Goal: Task Accomplishment & Management: Use online tool/utility

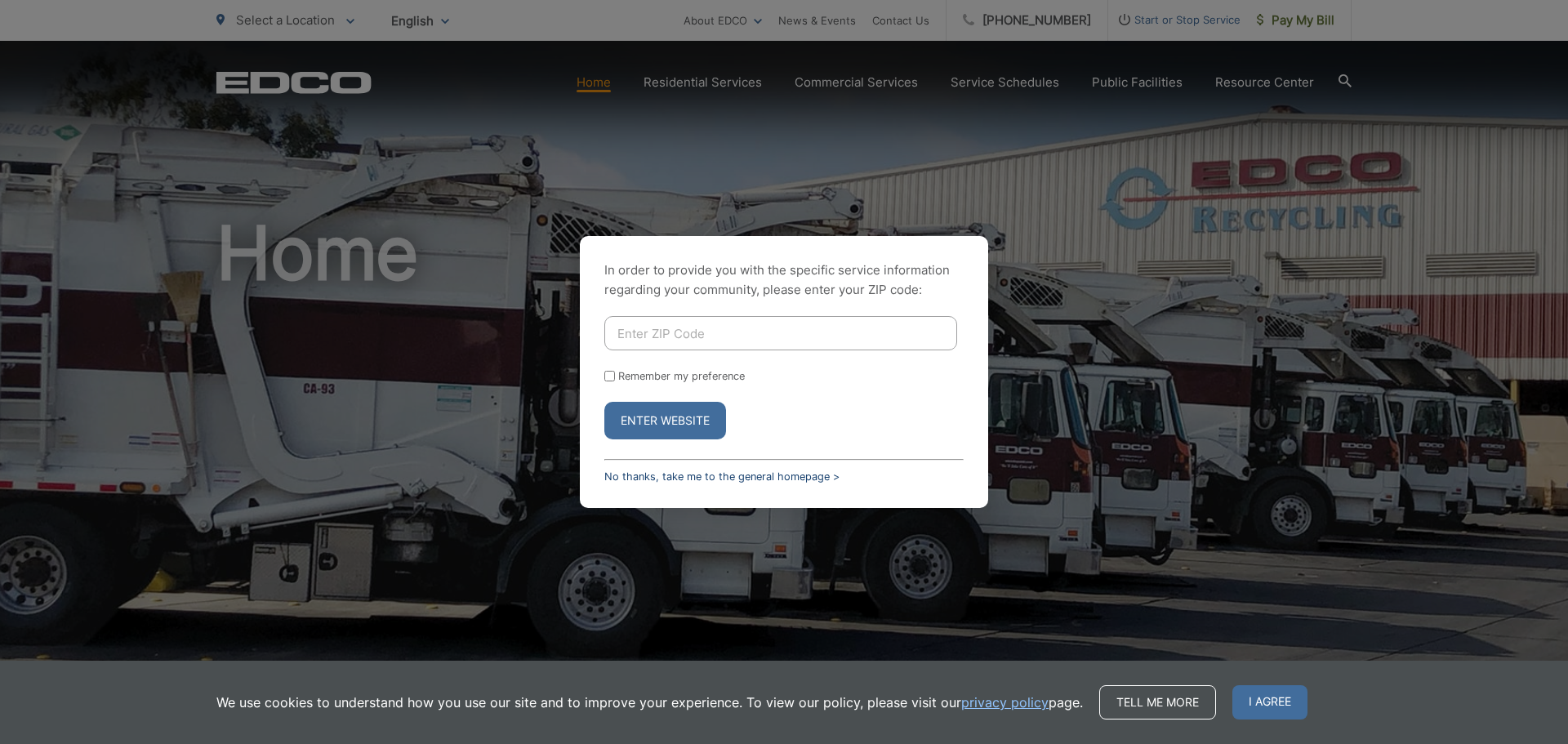
click at [754, 474] on link "No thanks, take me to the general homepage >" at bounding box center [722, 476] width 235 height 12
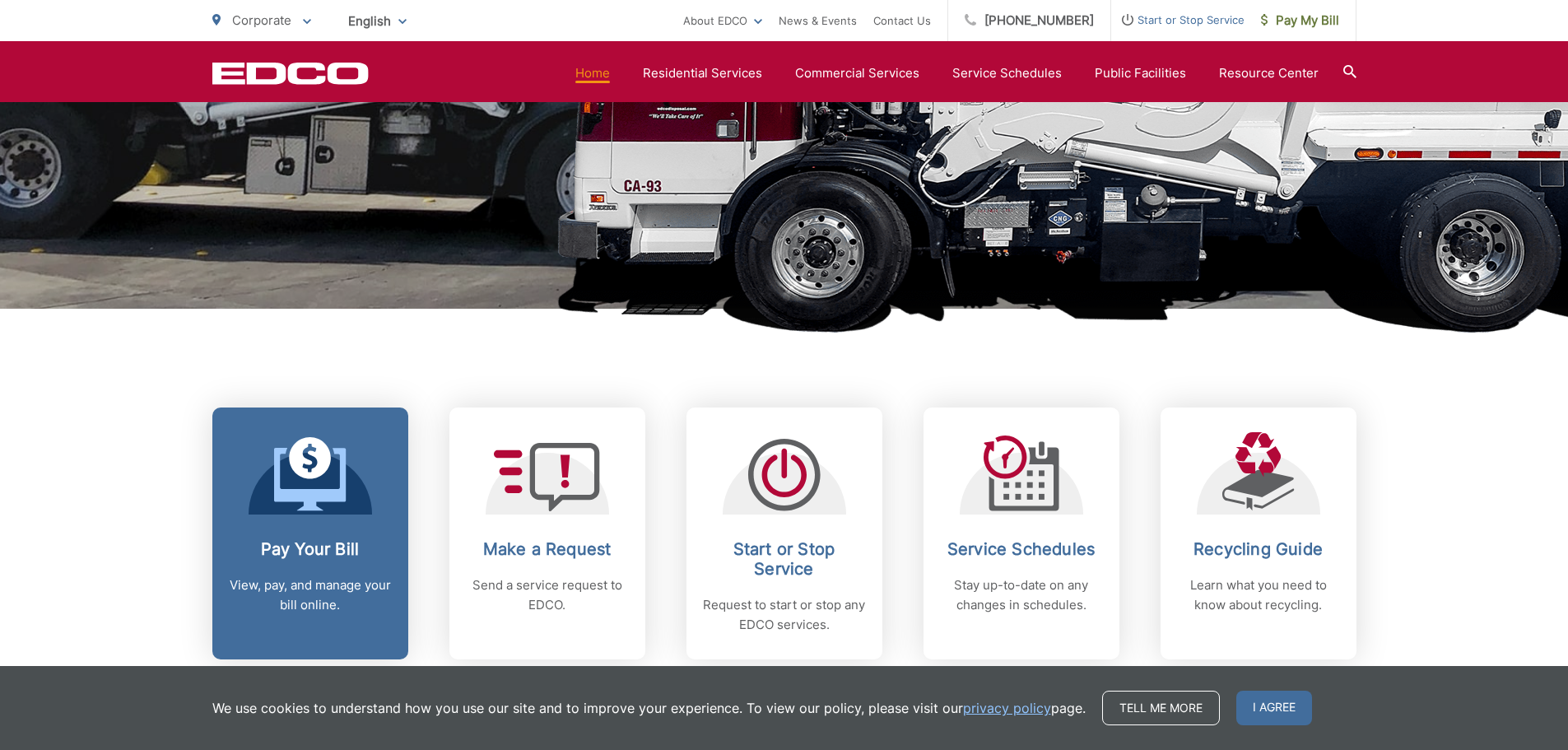
scroll to position [823, 0]
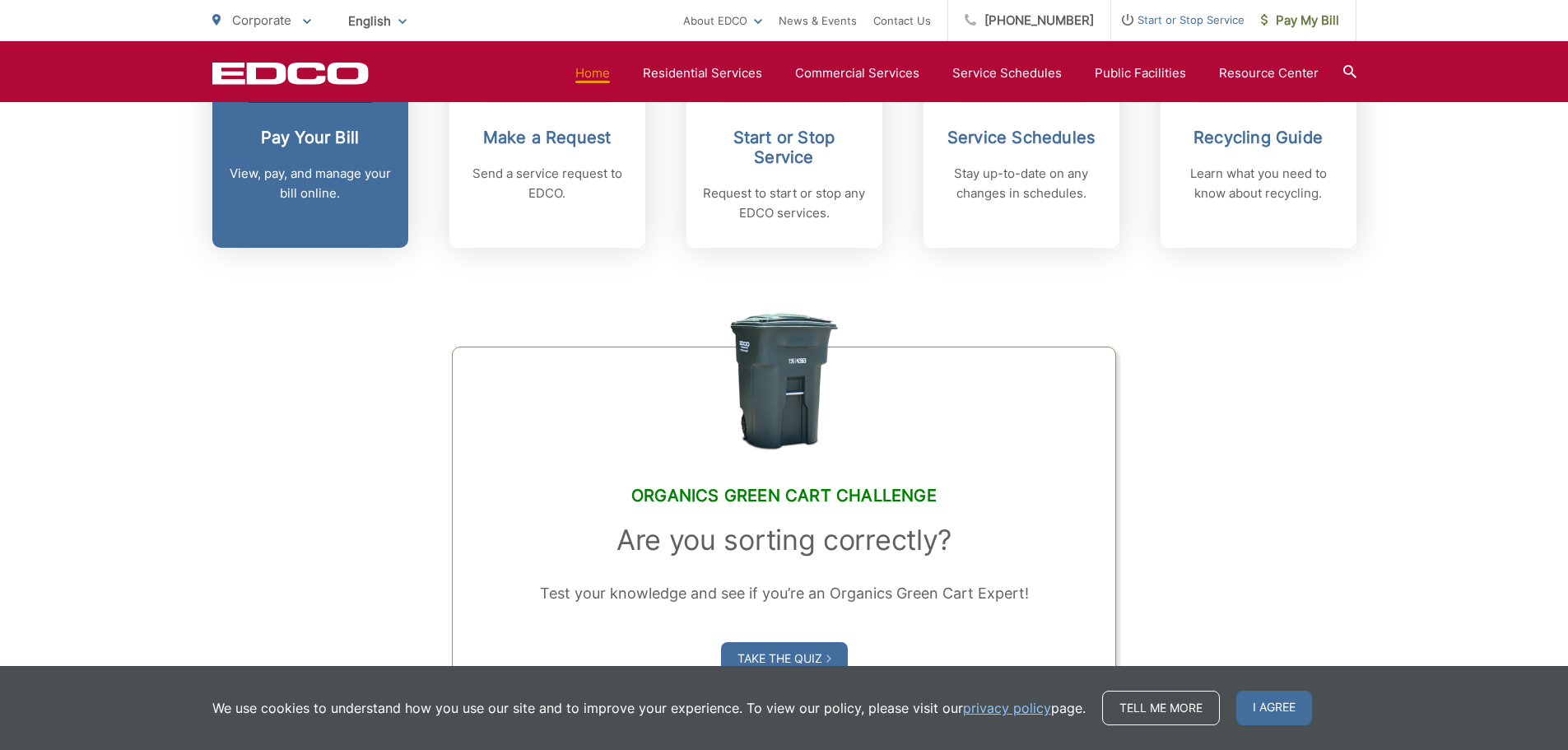
click at [260, 171] on p "View, pay, and manage your bill online." at bounding box center [310, 183] width 163 height 39
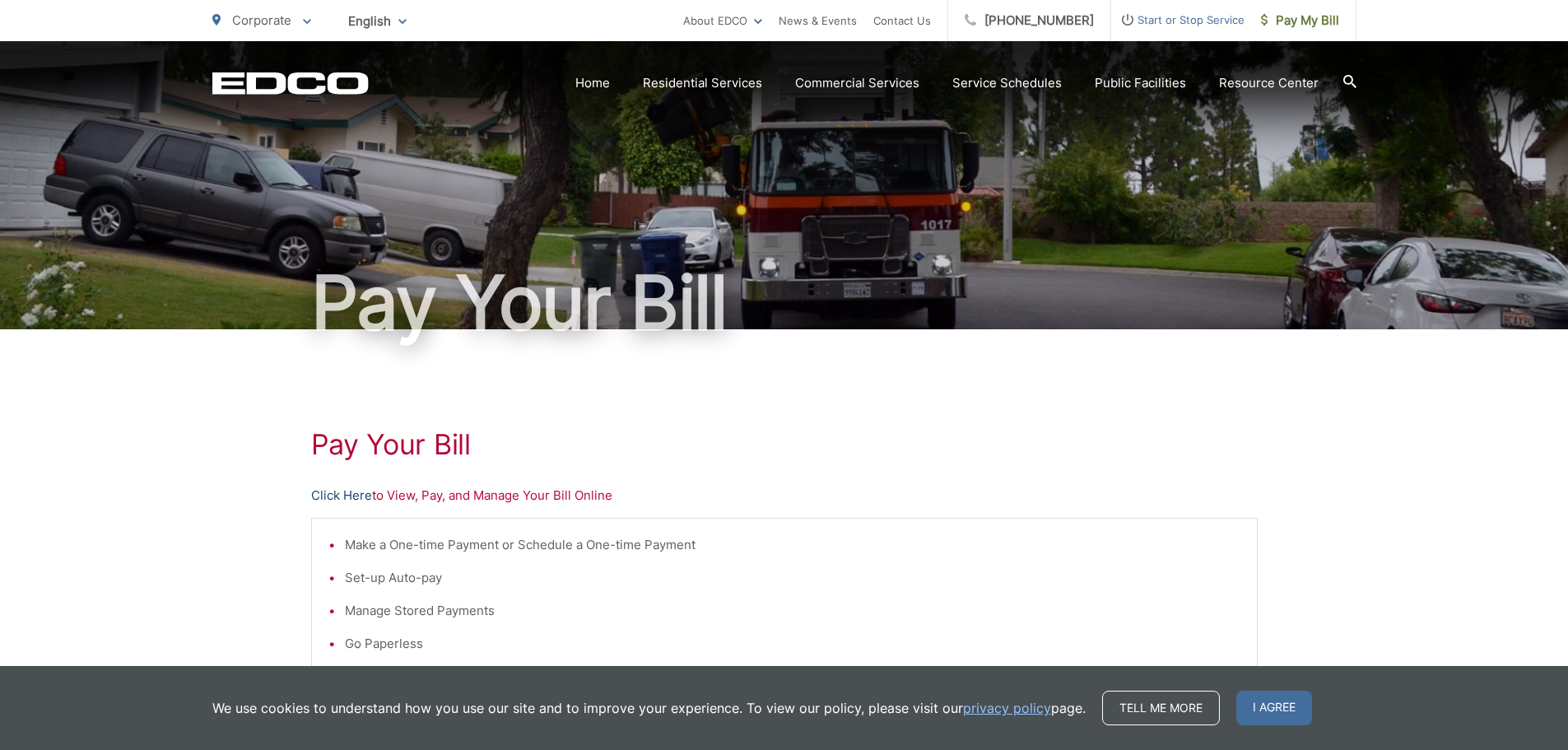
click at [345, 492] on link "Click Here" at bounding box center [341, 496] width 61 height 20
